Goal: Transaction & Acquisition: Purchase product/service

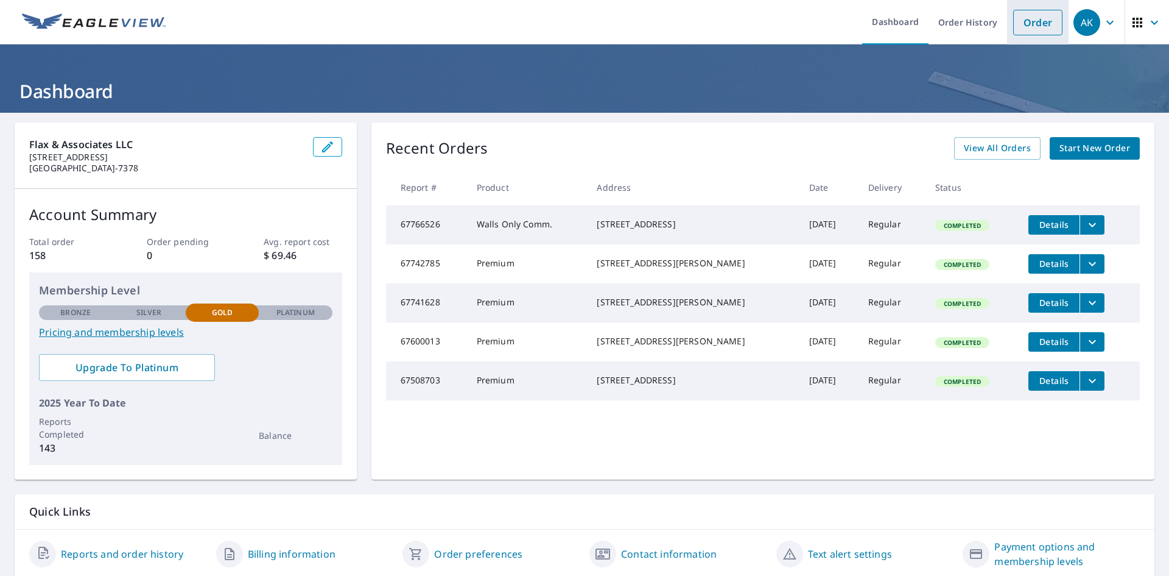
click at [1021, 21] on link "Order" at bounding box center [1037, 23] width 49 height 26
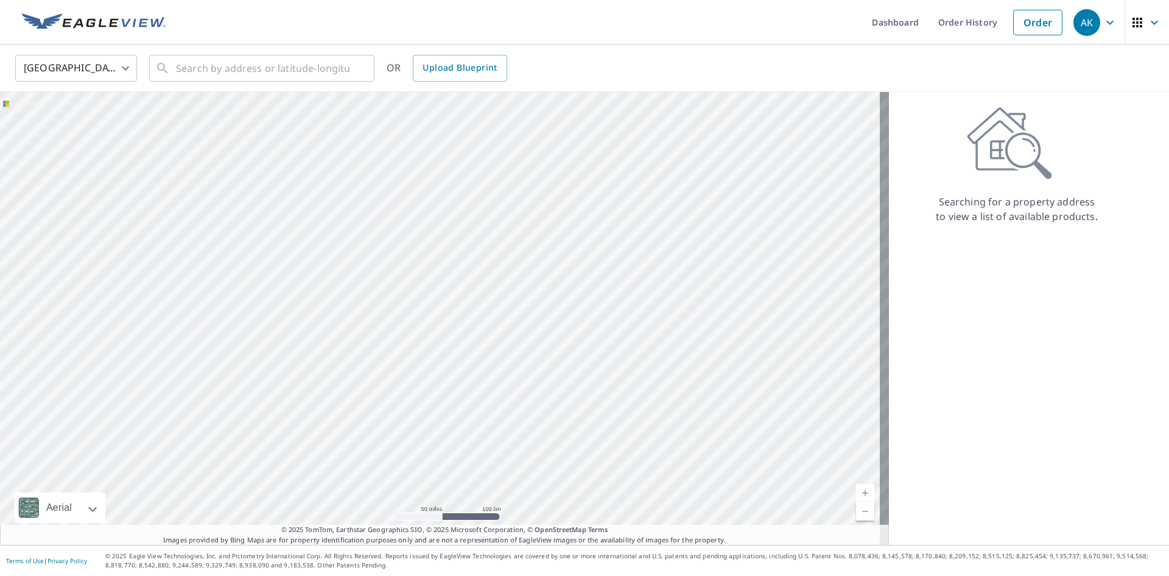
click at [621, 437] on div at bounding box center [444, 318] width 889 height 453
click at [284, 63] on input "text" at bounding box center [263, 68] width 174 height 34
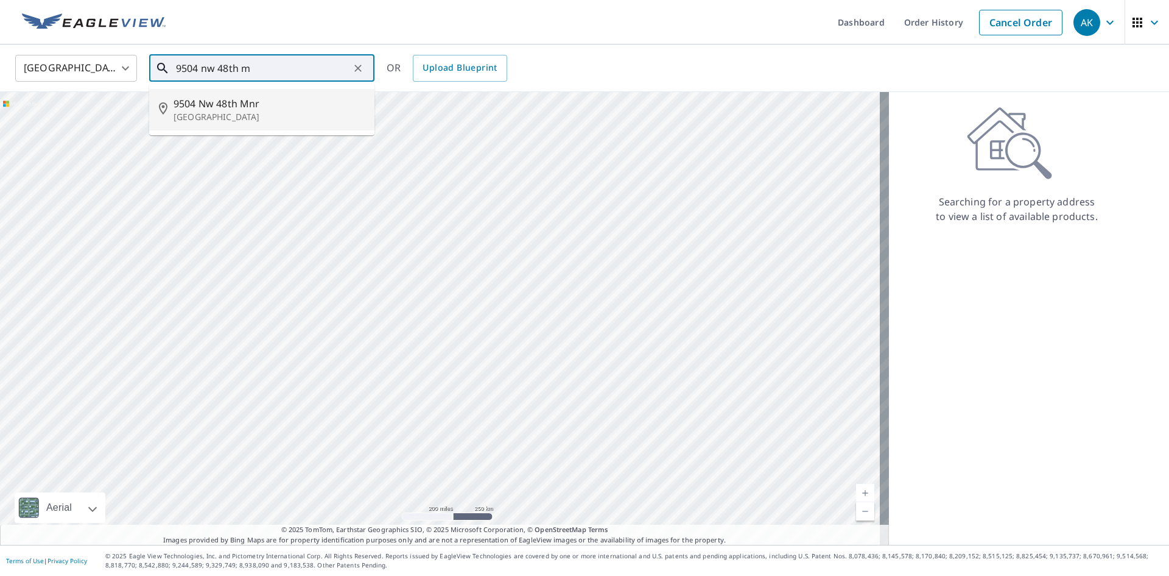
click at [206, 119] on p "[GEOGRAPHIC_DATA]" at bounding box center [269, 117] width 191 height 12
type input "[STREET_ADDRESS]"
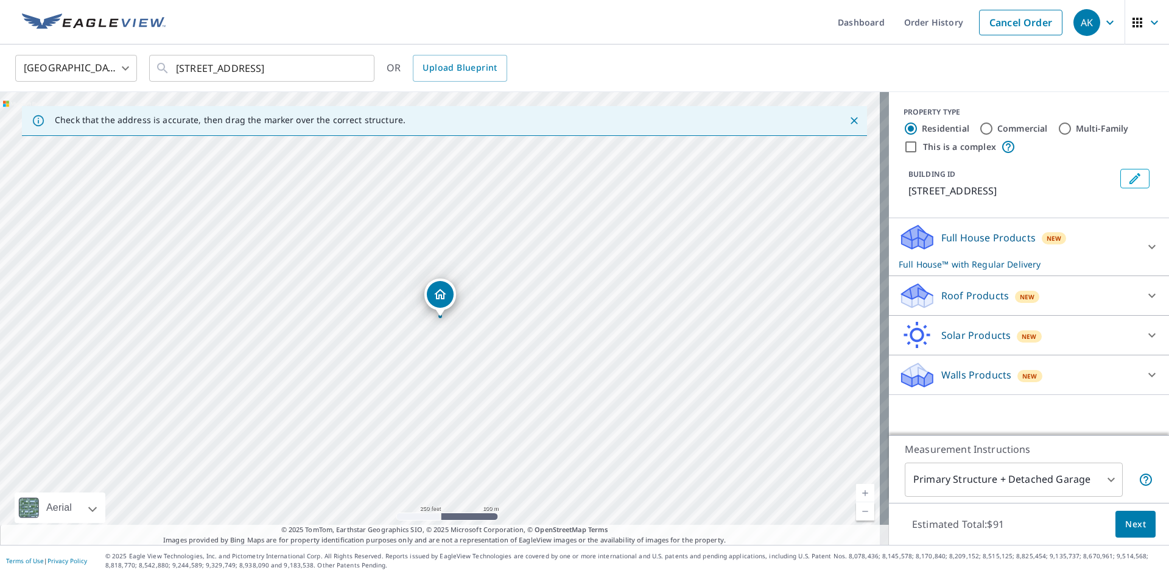
click at [961, 250] on div "Full House Products New Full House™ with Regular Delivery" at bounding box center [1018, 247] width 239 height 48
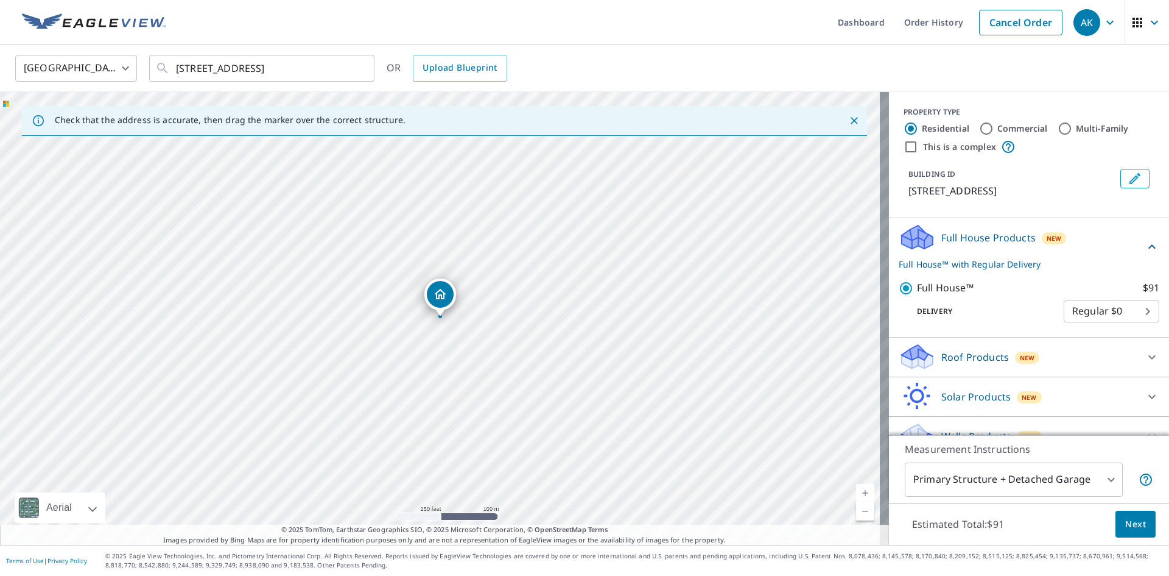
click at [1136, 521] on span "Next" at bounding box center [1136, 523] width 21 height 15
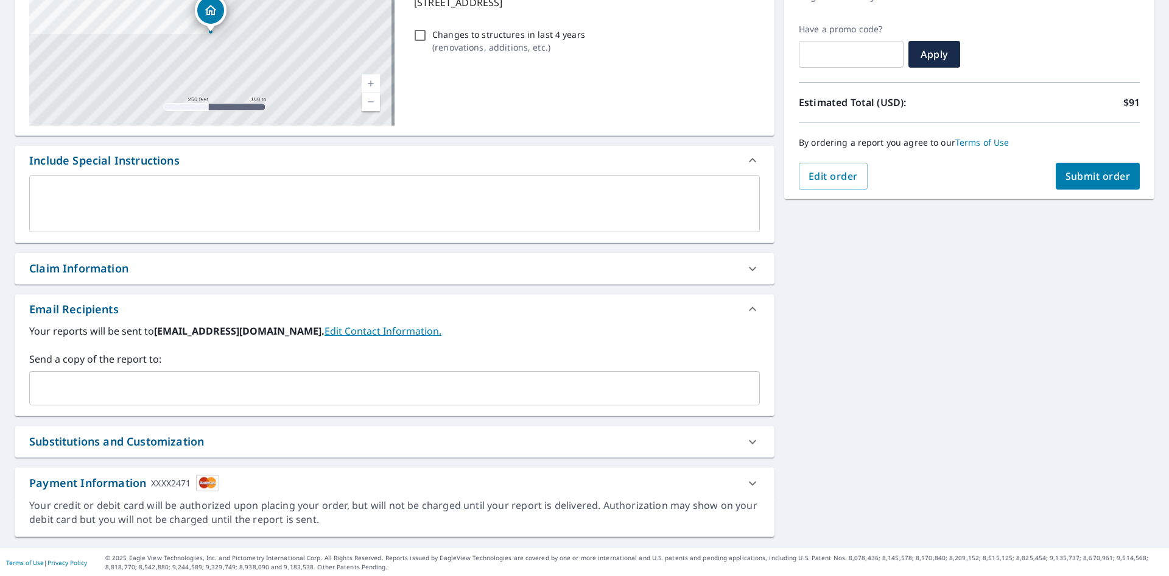
scroll to position [191, 0]
